Goal: Information Seeking & Learning: Find contact information

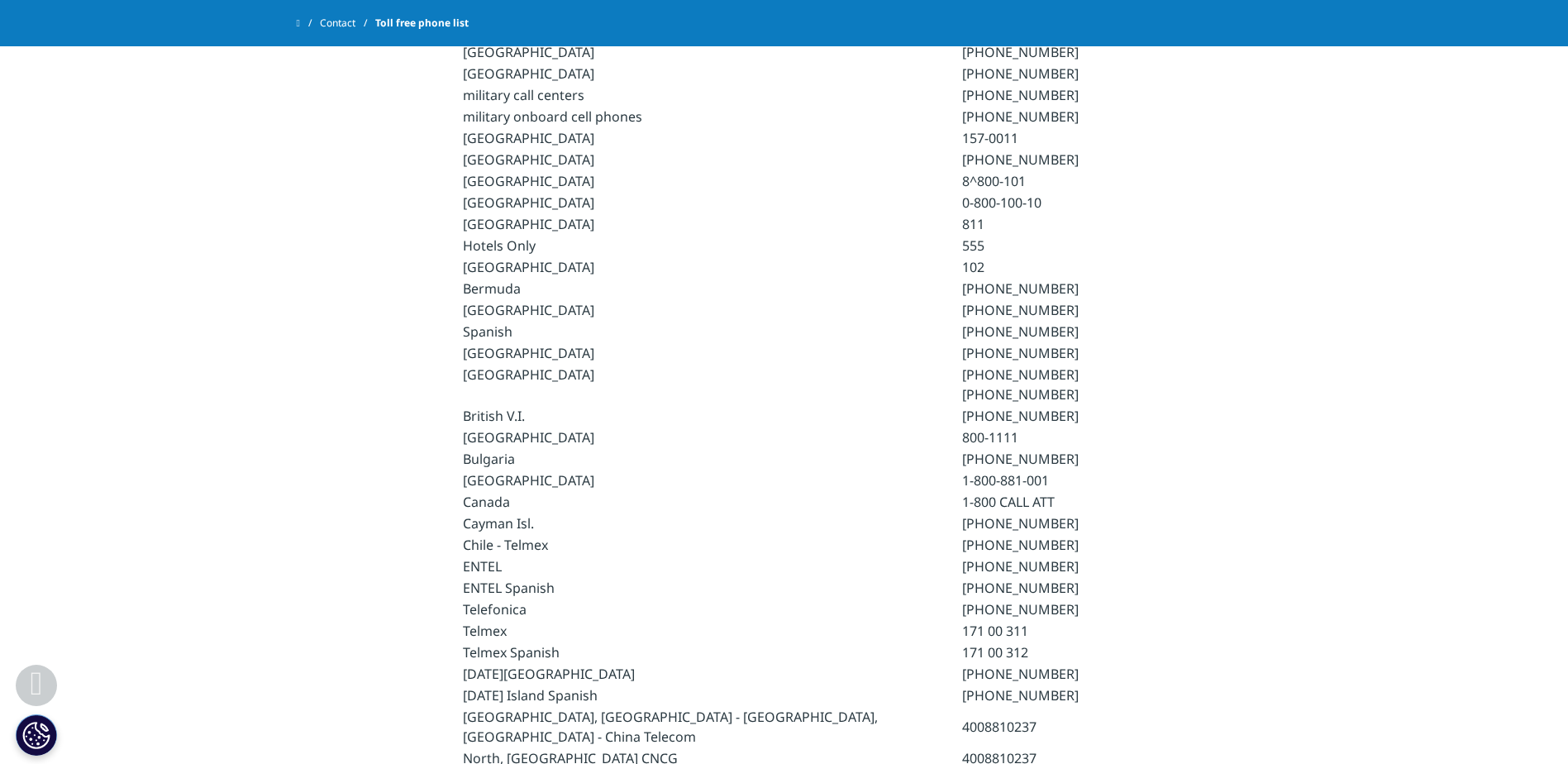
scroll to position [1102, 0]
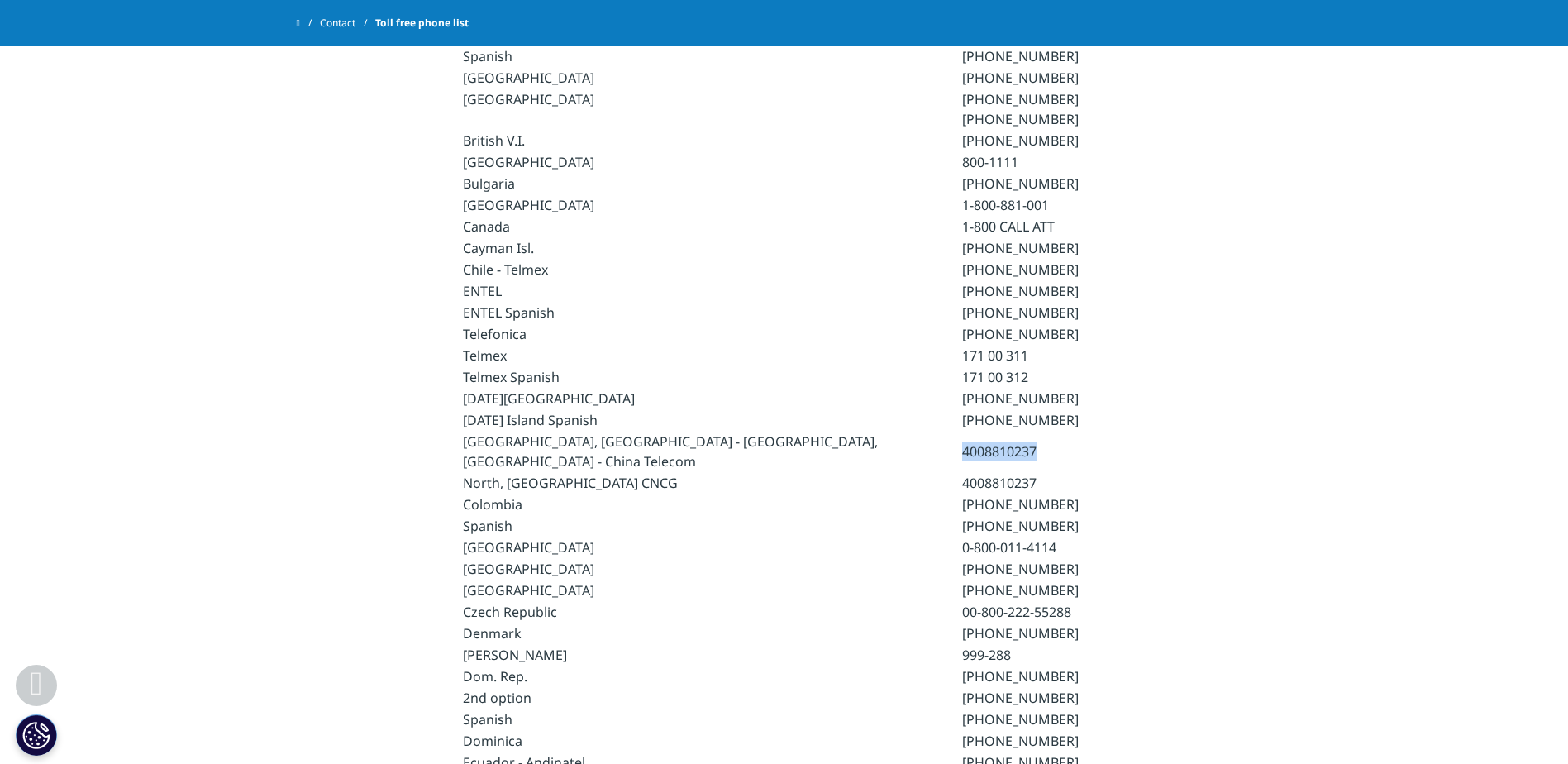
drag, startPoint x: 825, startPoint y: 418, endPoint x: 915, endPoint y: 414, distance: 90.1
click at [963, 432] on td "4008810237" at bounding box center [1034, 452] width 143 height 40
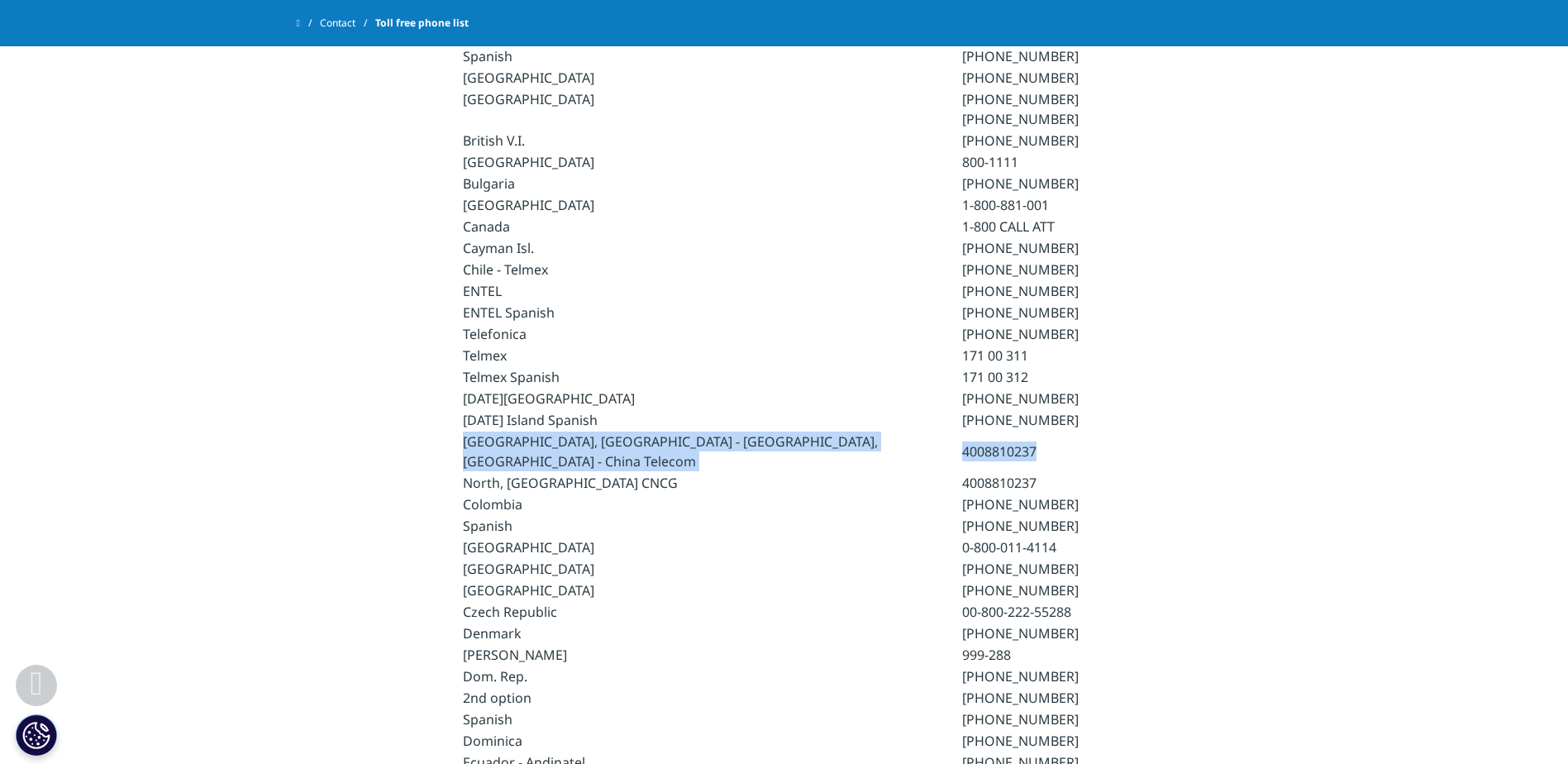
drag, startPoint x: 903, startPoint y: 418, endPoint x: 465, endPoint y: 429, distance: 438.1
click at [465, 432] on tr "[GEOGRAPHIC_DATA], [GEOGRAPHIC_DATA] - [GEOGRAPHIC_DATA] - [GEOGRAPHIC_DATA] Te…" at bounding box center [784, 452] width 643 height 40
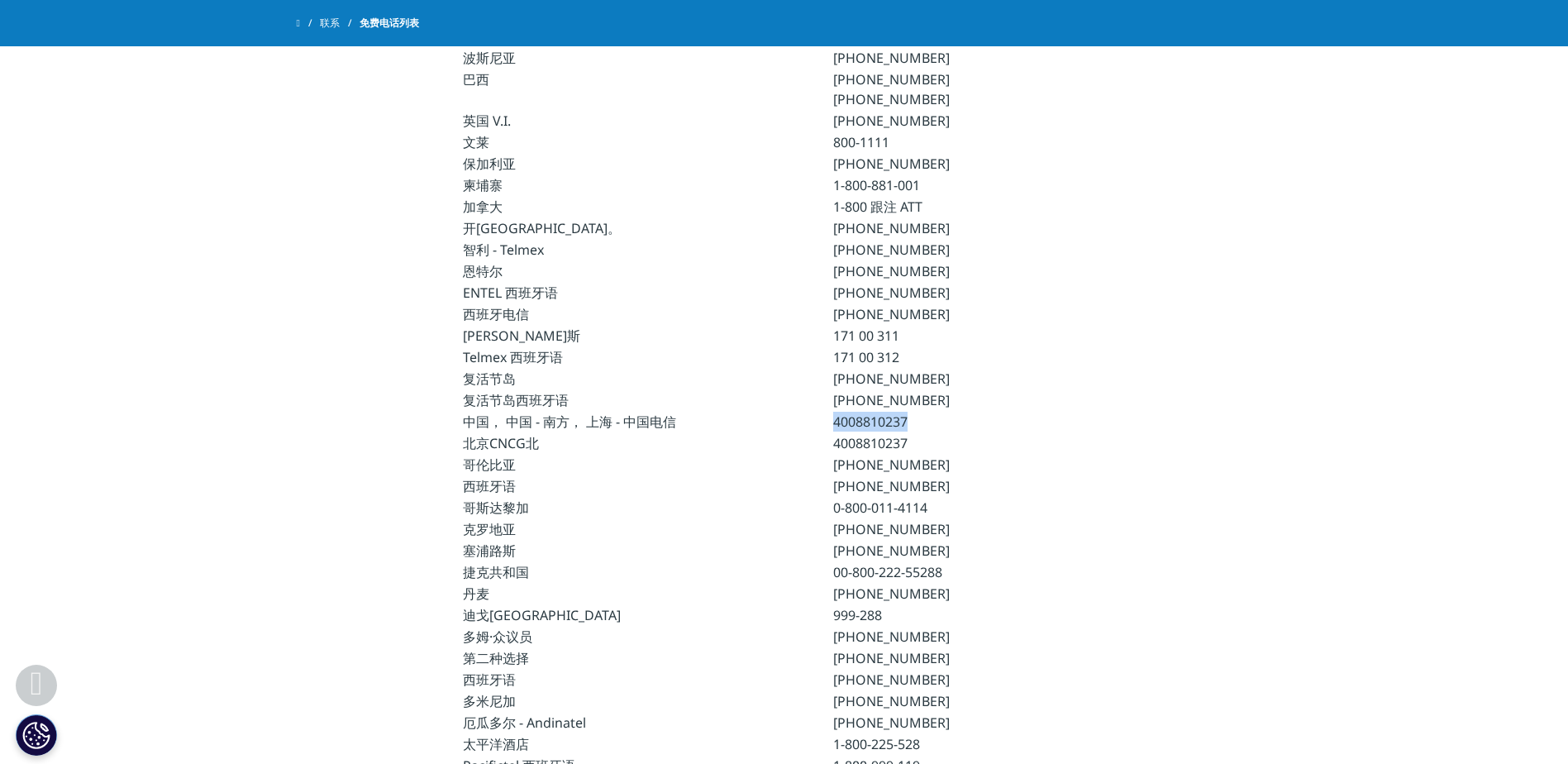
drag, startPoint x: 878, startPoint y: 422, endPoint x: 726, endPoint y: 411, distance: 152.4
drag, startPoint x: 728, startPoint y: 411, endPoint x: 461, endPoint y: 453, distance: 270.3
